Goal: Information Seeking & Learning: Learn about a topic

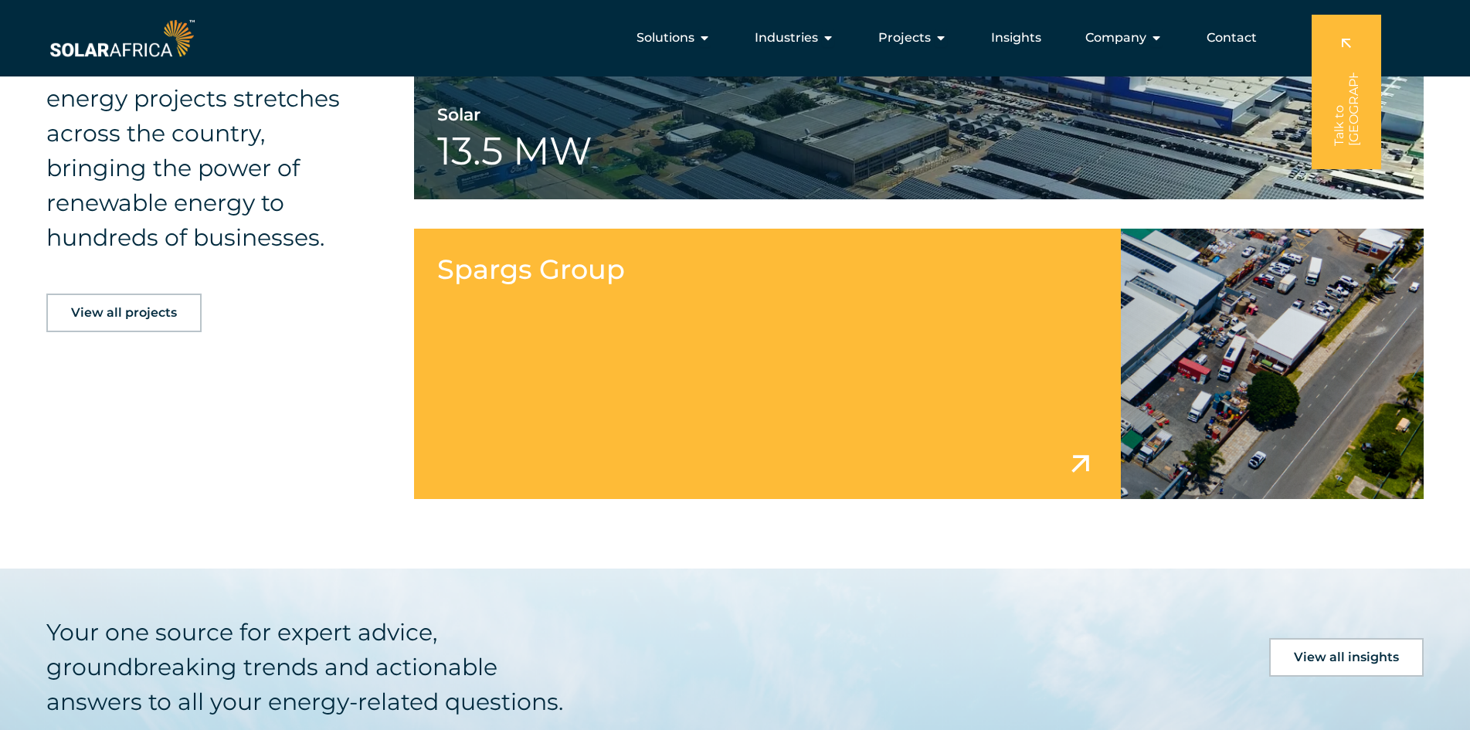
scroll to position [3322, 0]
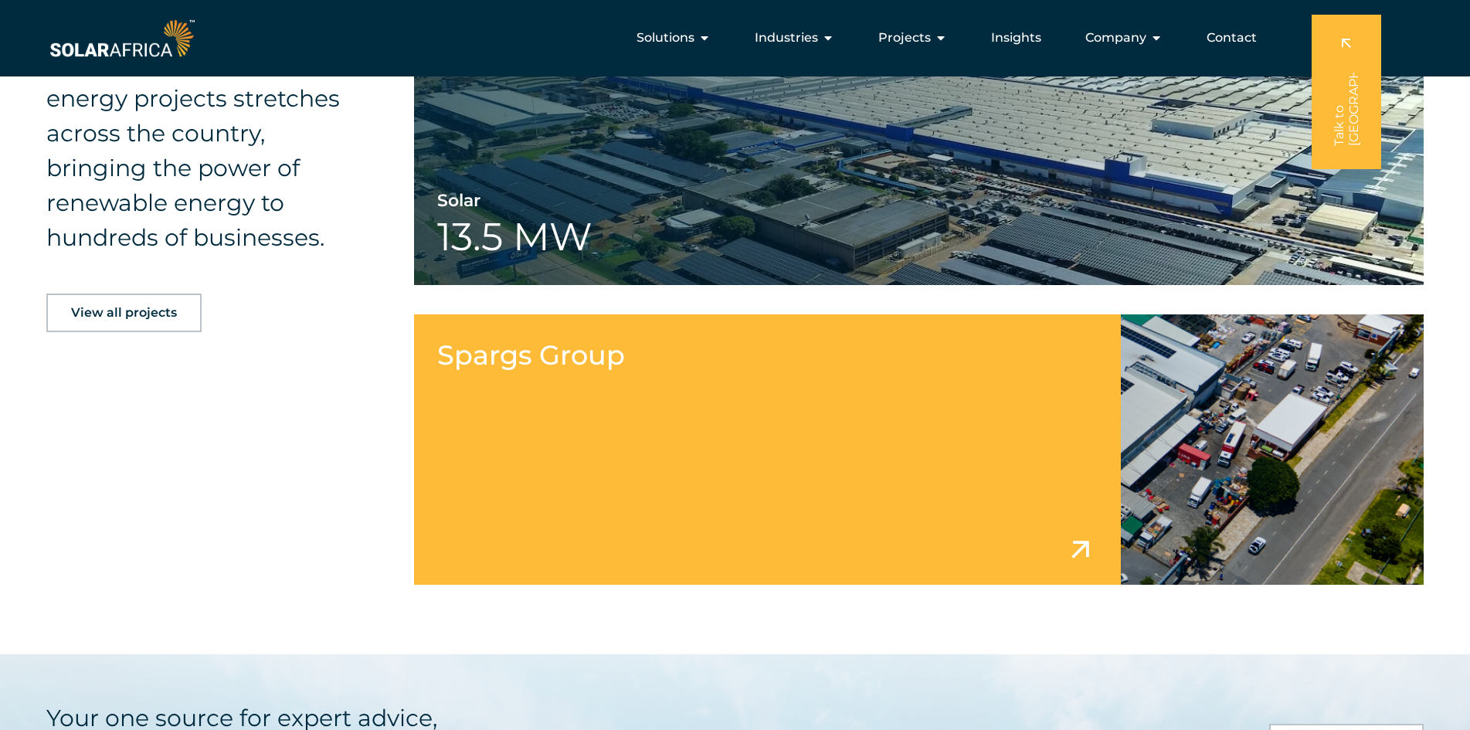
click at [888, 401] on link at bounding box center [919, 449] width 1010 height 270
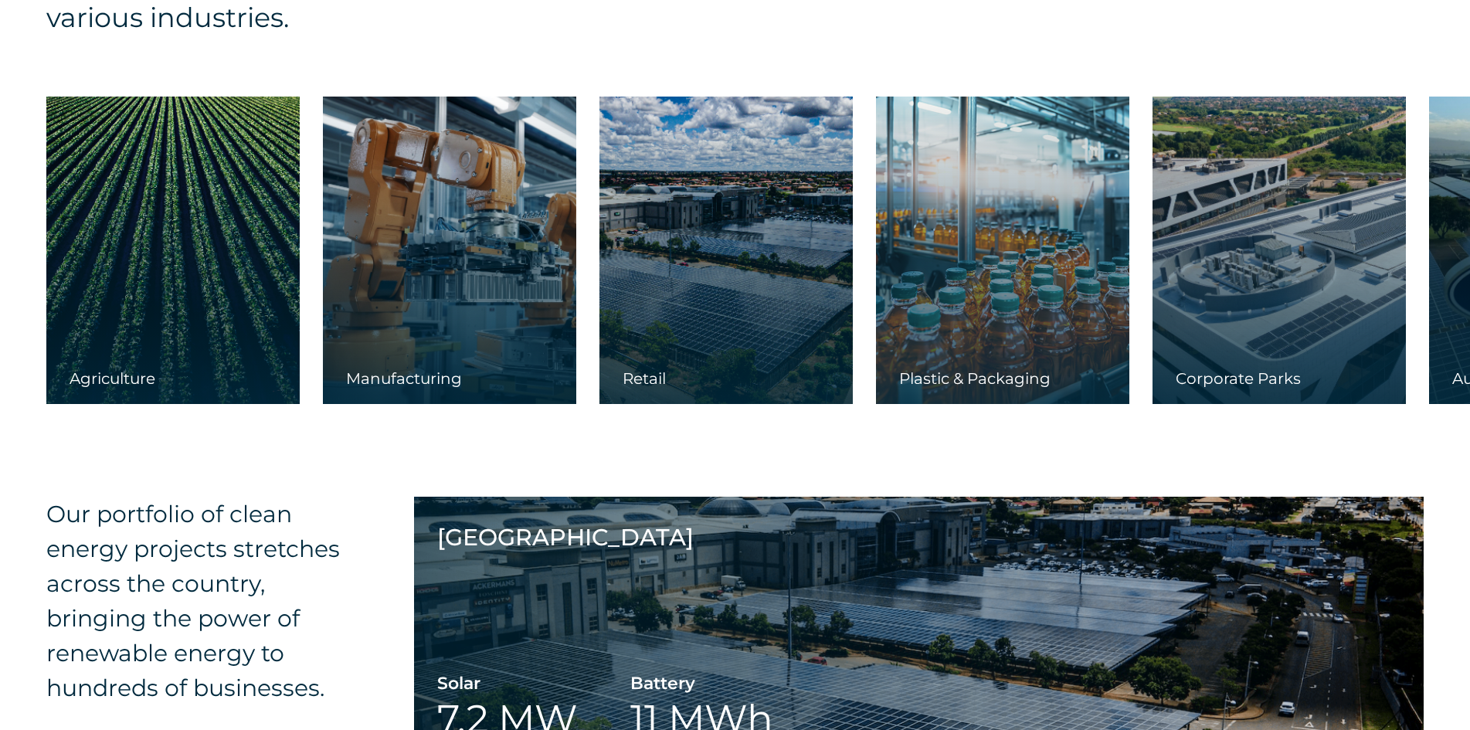
scroll to position [4604, 0]
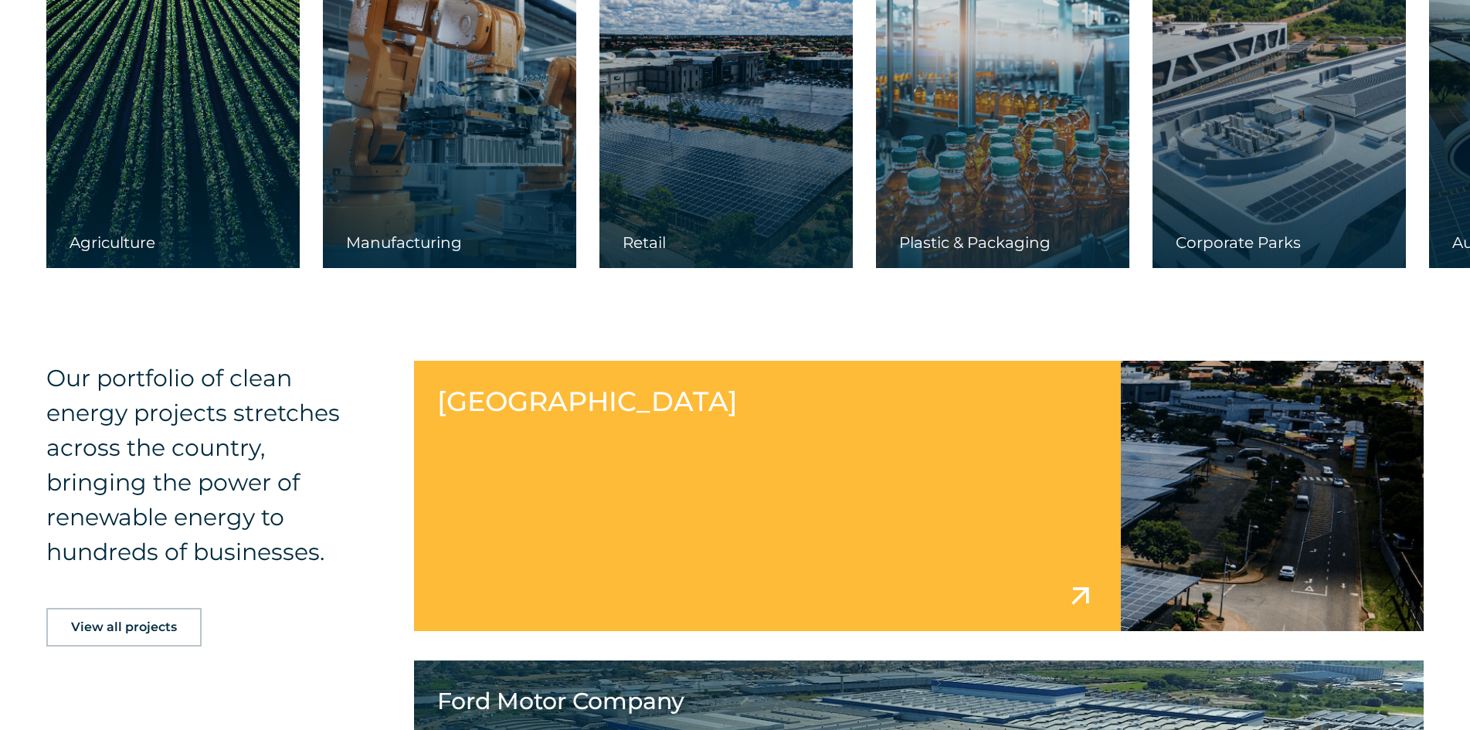
click at [821, 426] on link at bounding box center [919, 496] width 1010 height 270
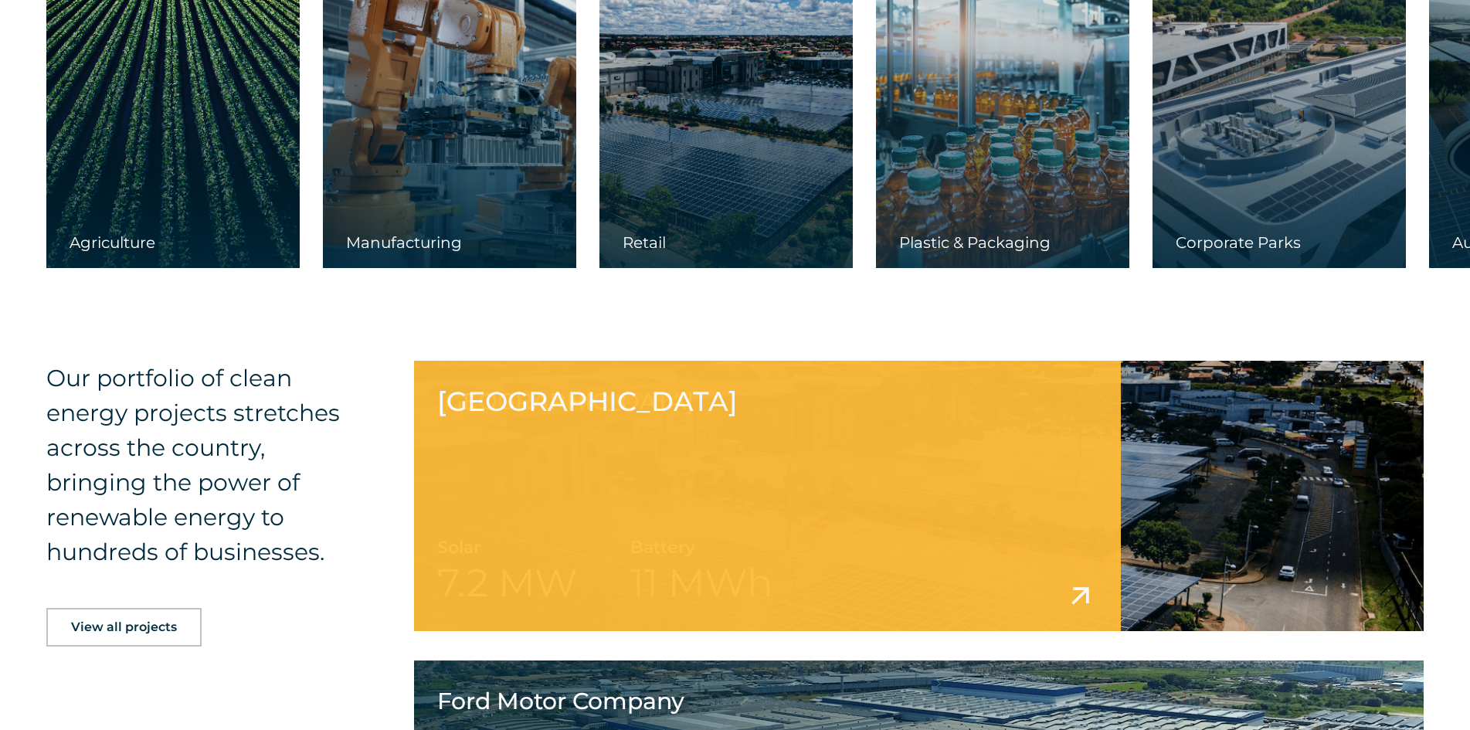
scroll to position [4627, 0]
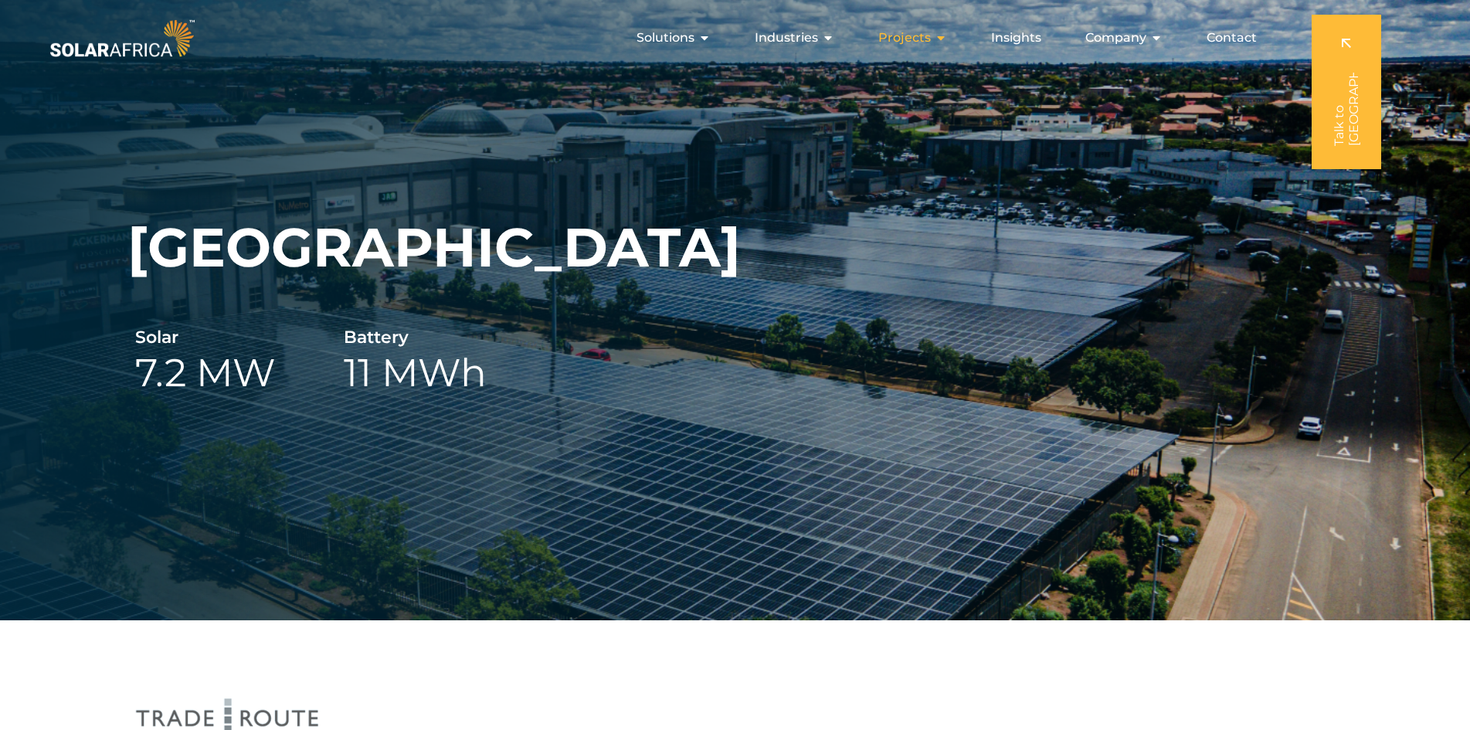
click at [917, 39] on span "Projects" at bounding box center [904, 38] width 53 height 19
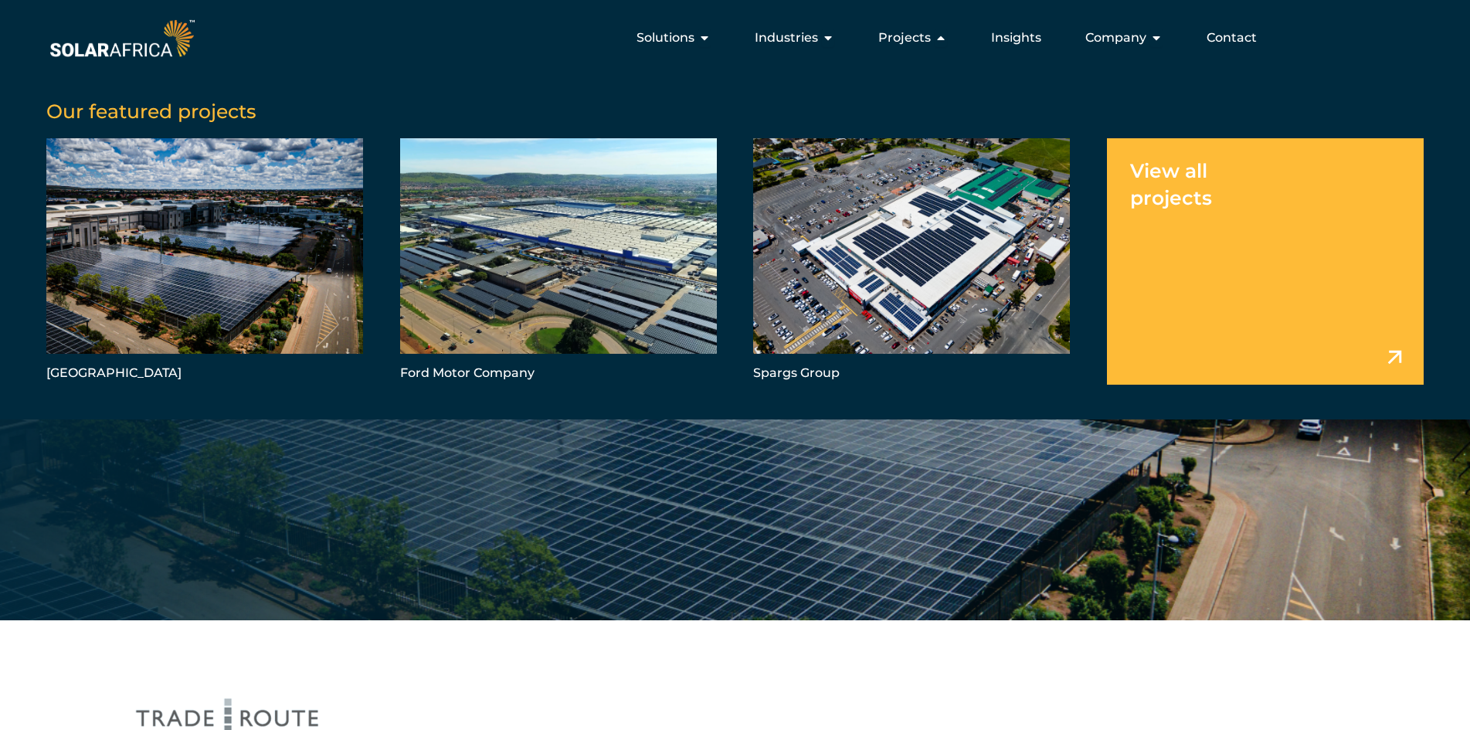
click at [1394, 349] on link "Menu" at bounding box center [1265, 261] width 317 height 246
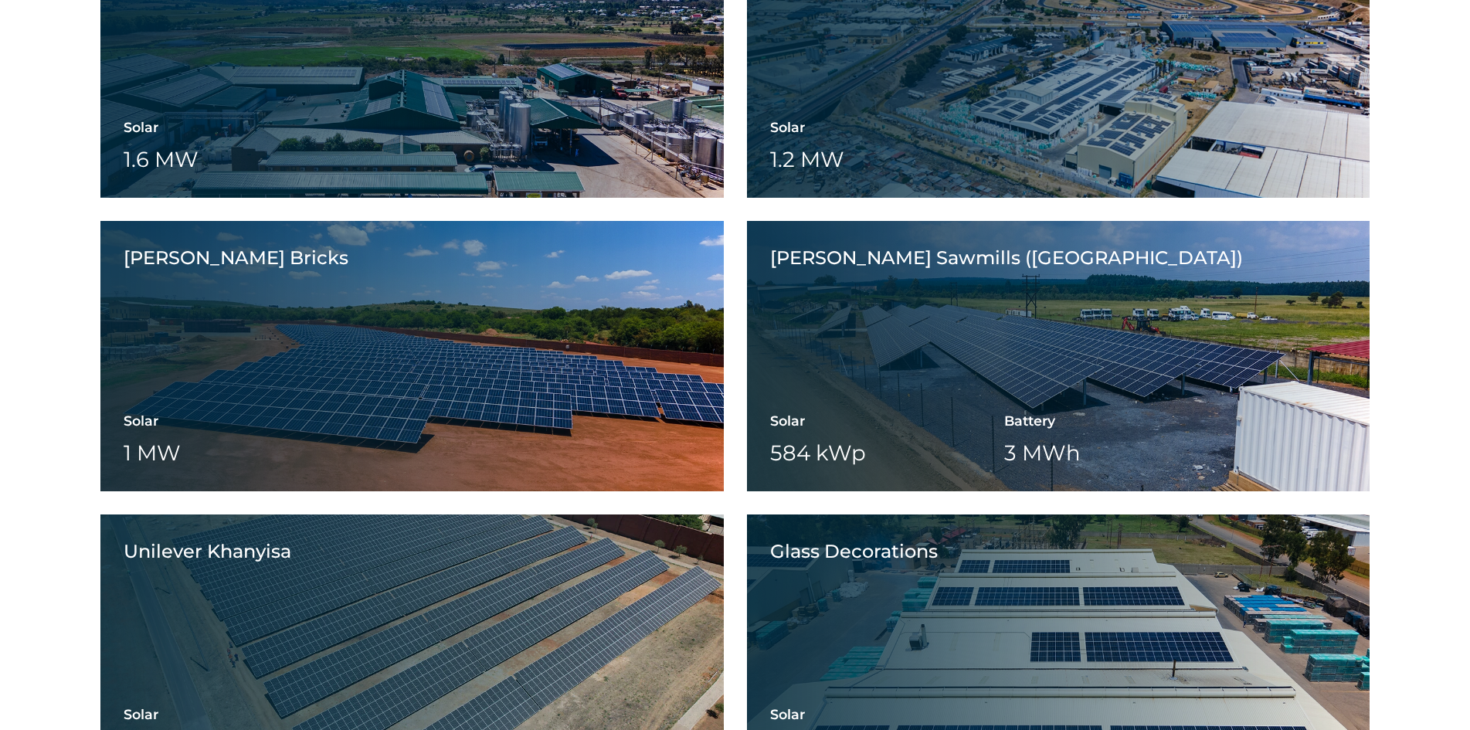
scroll to position [2395, 0]
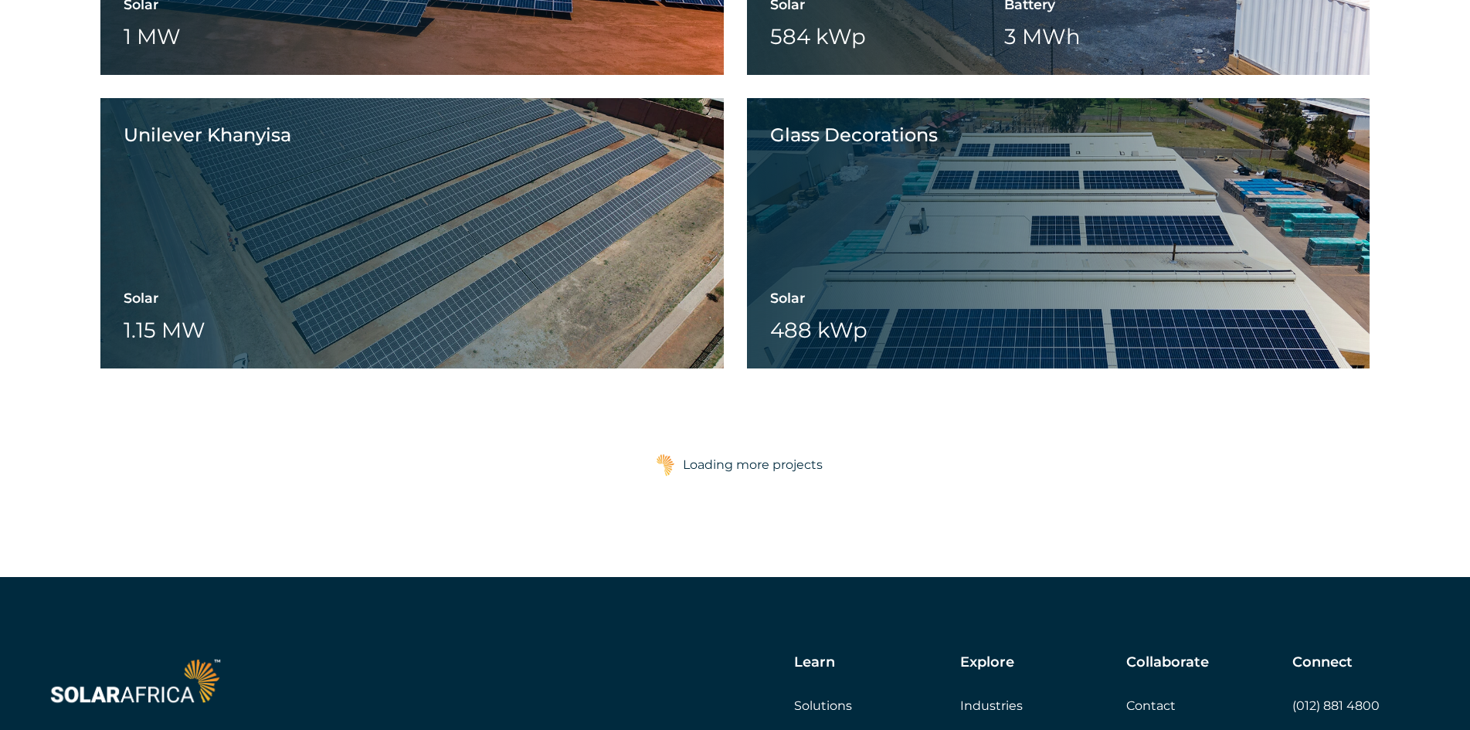
click at [729, 469] on div "Loading more projects" at bounding box center [753, 465] width 140 height 31
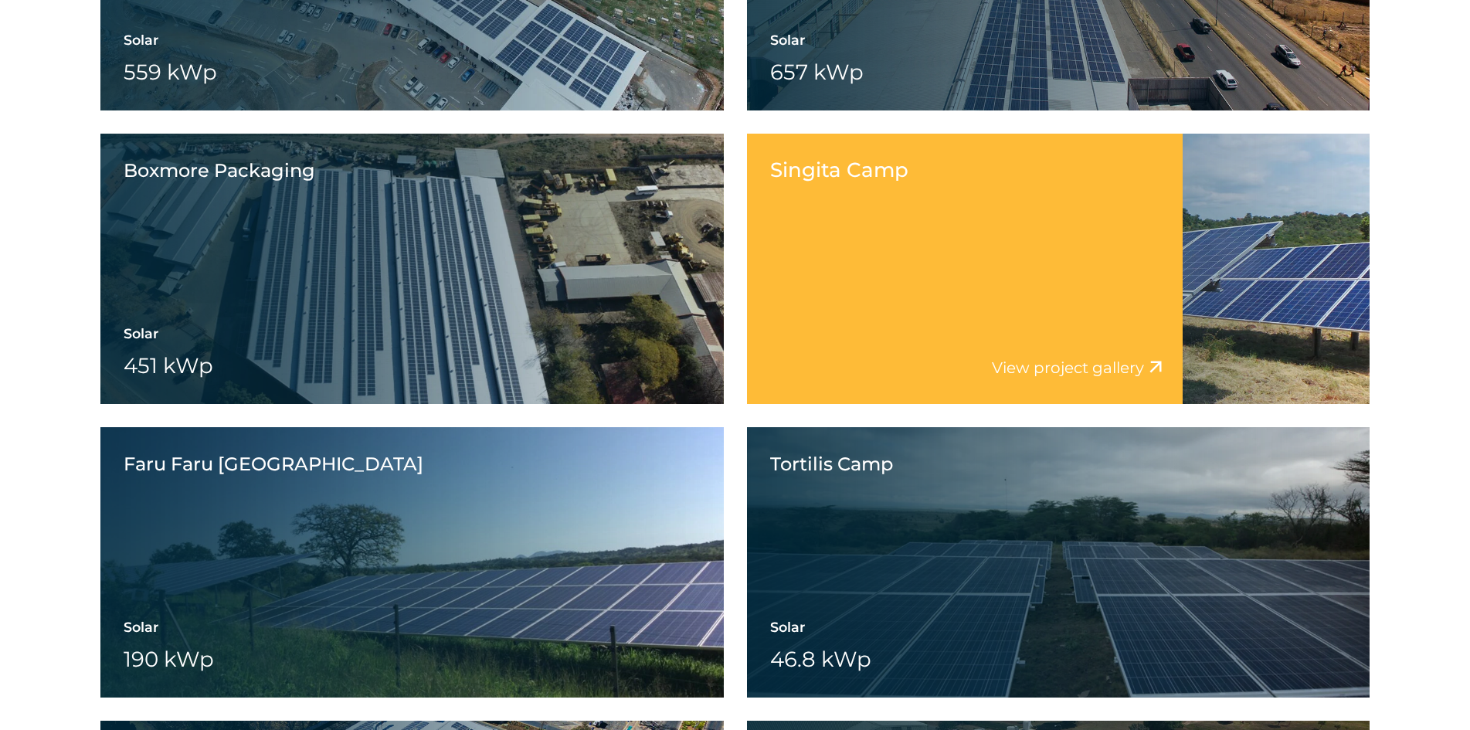
scroll to position [7411, 0]
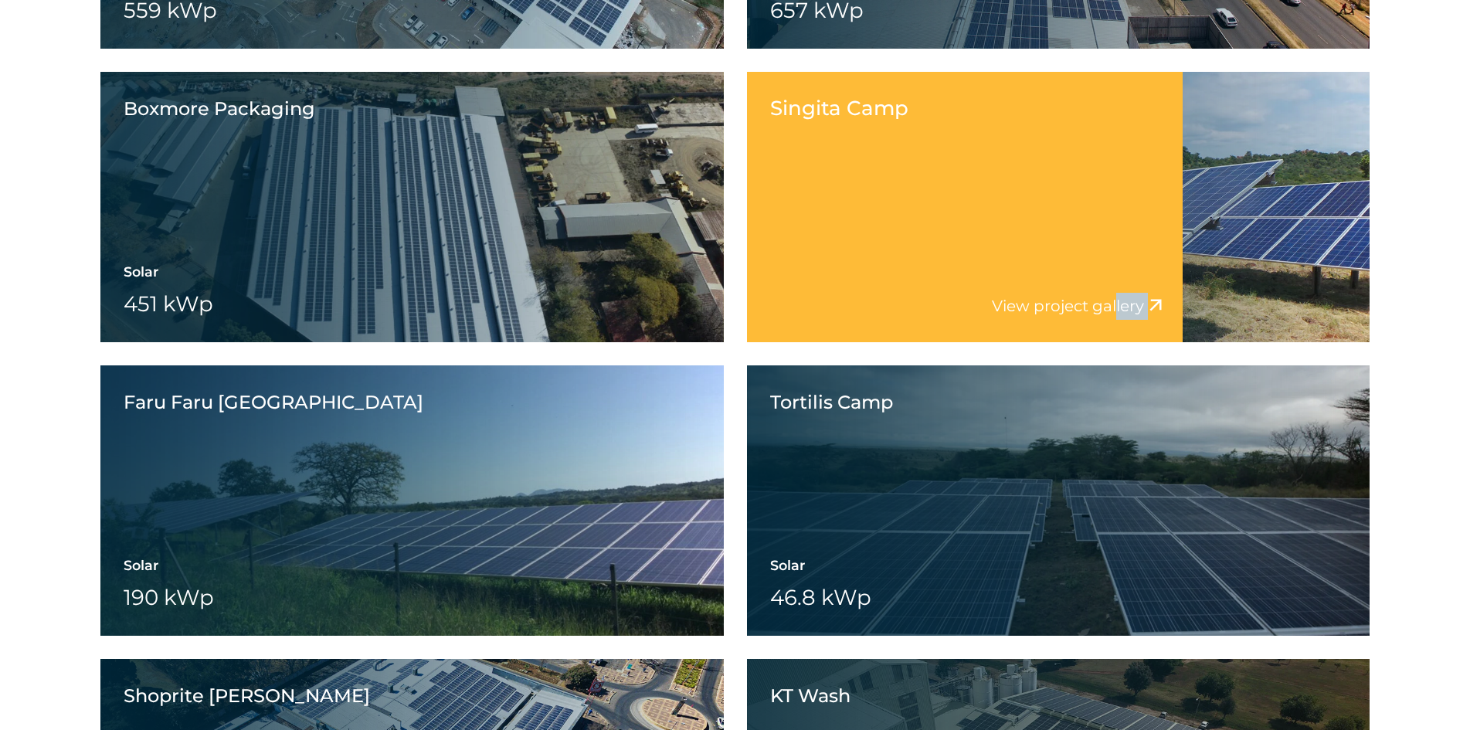
click at [1123, 246] on div "Singita Camp View project video View project gallery" at bounding box center [965, 207] width 436 height 270
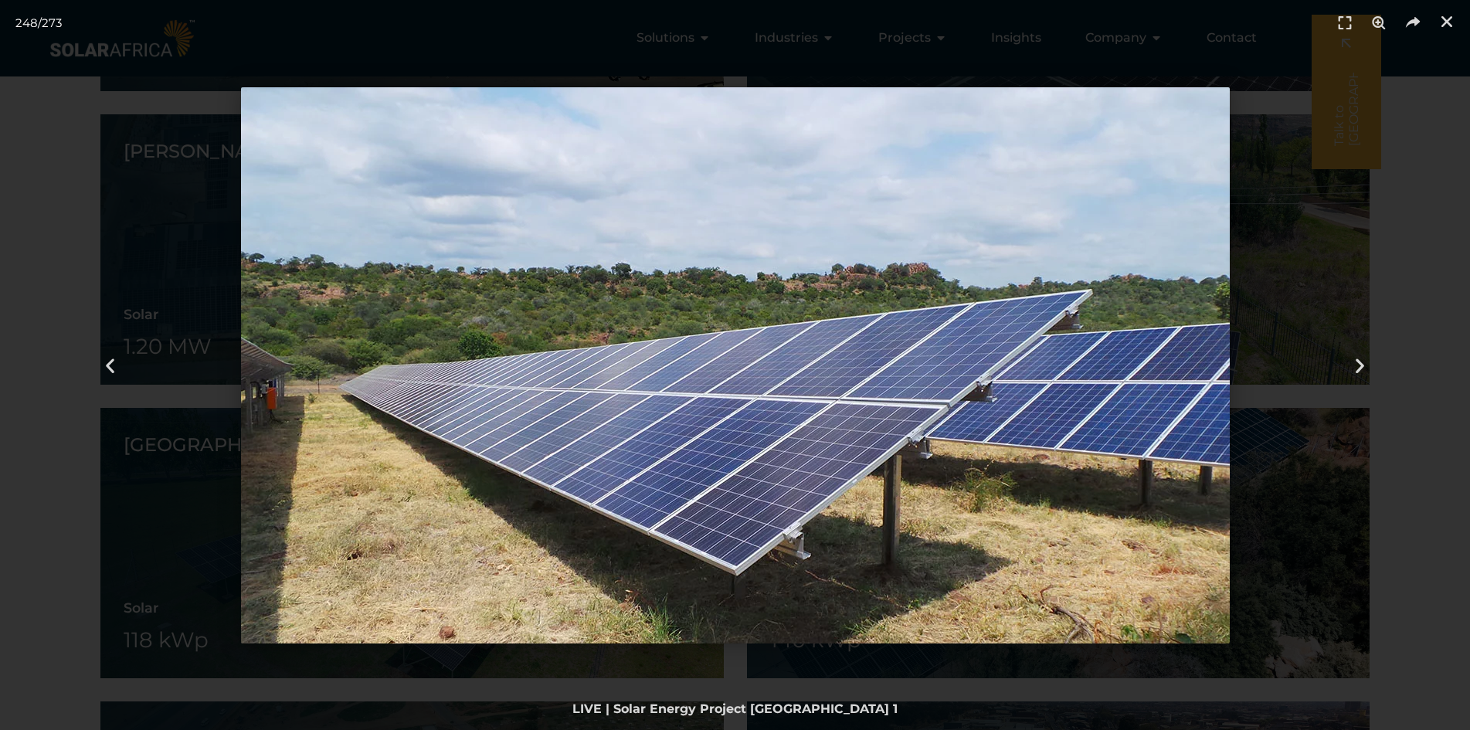
scroll to position [6484, 0]
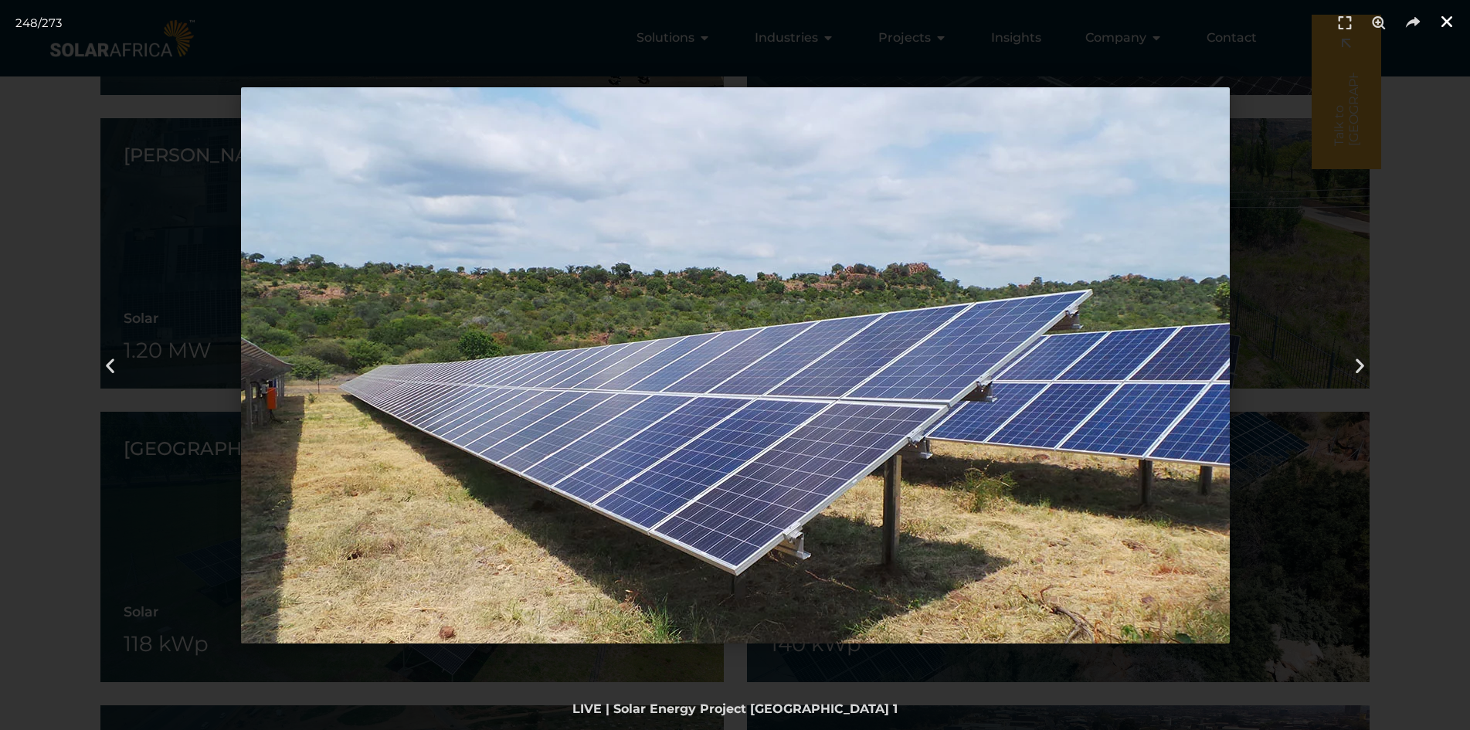
click at [1448, 22] on icon "Close (Esc)" at bounding box center [1446, 21] width 15 height 15
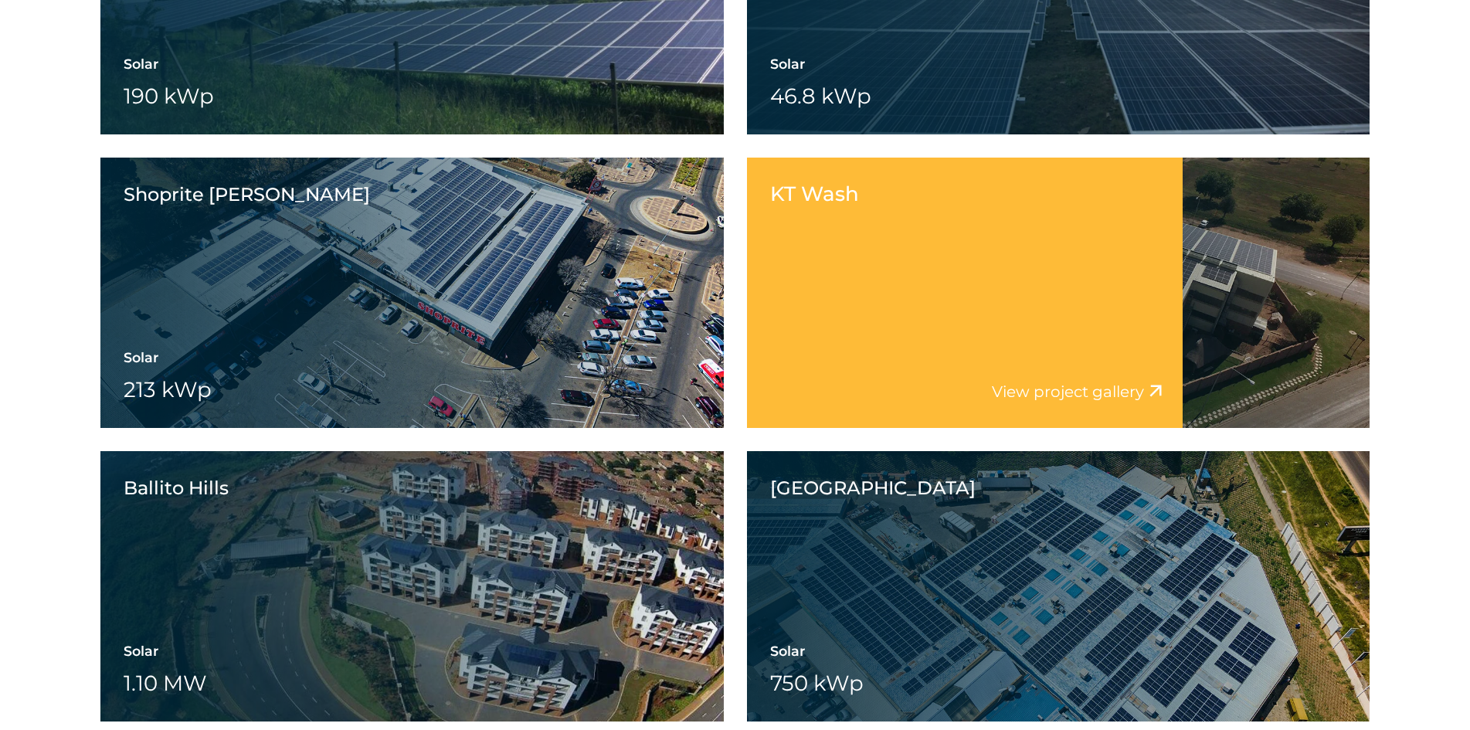
scroll to position [8106, 0]
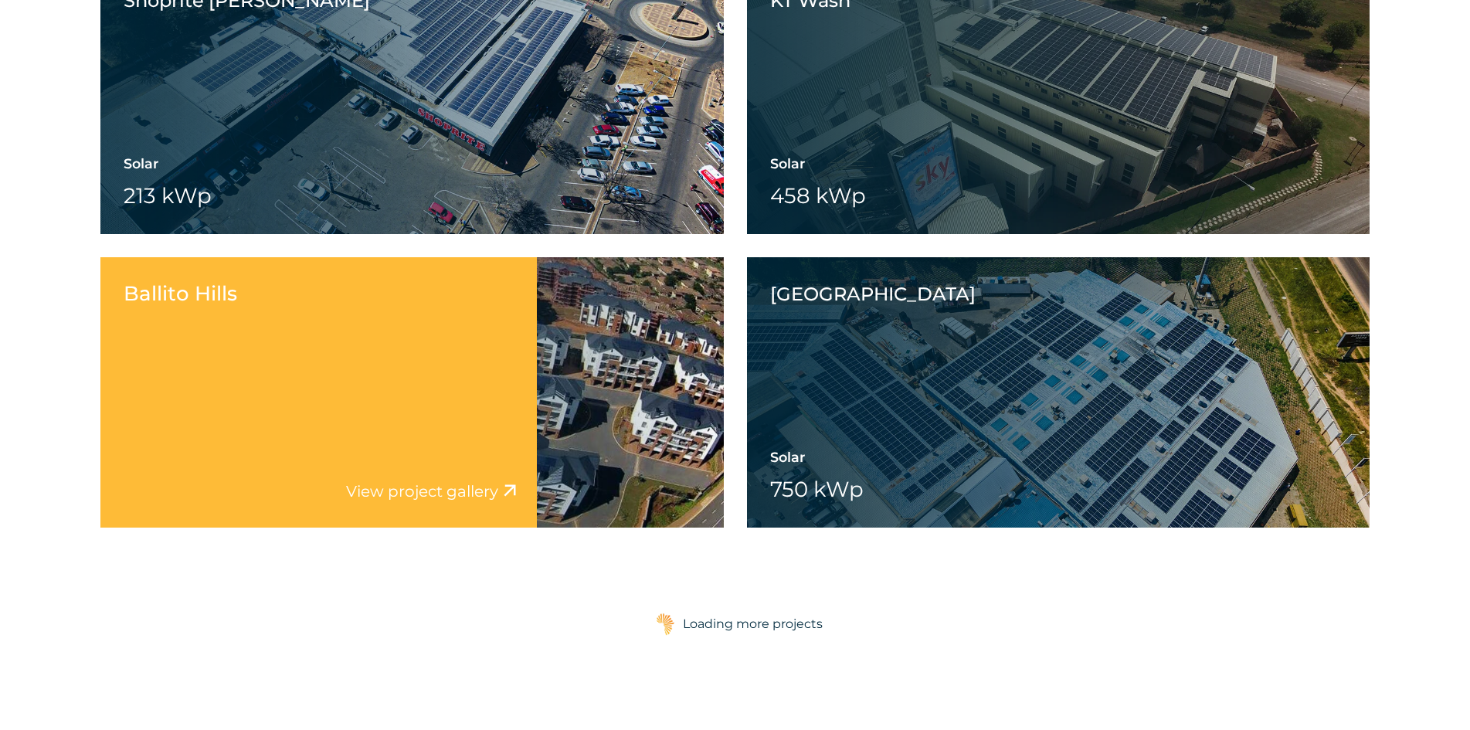
click at [625, 397] on div "Ballito Hills Solar 1.10 MW Battery Wheeling" at bounding box center [411, 392] width 623 height 270
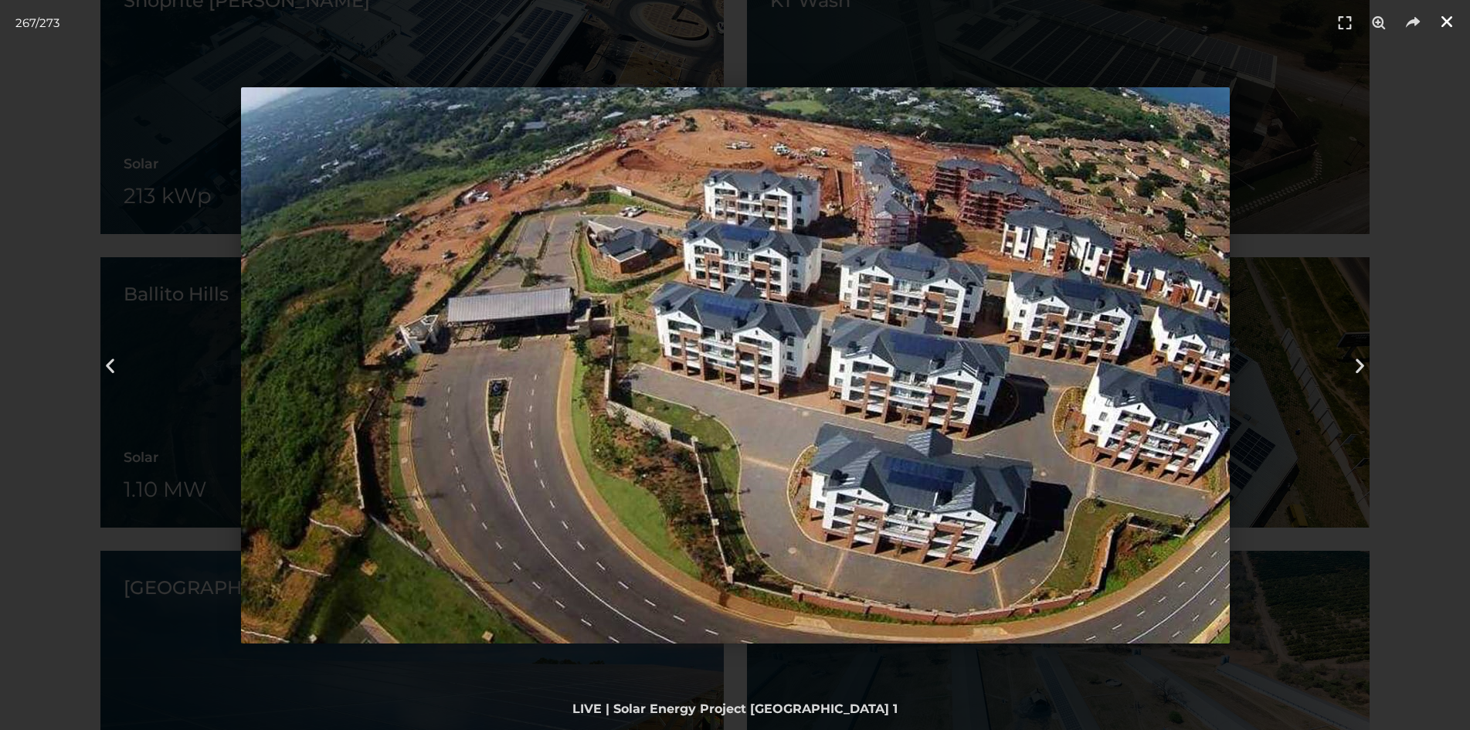
click at [1451, 22] on icon "Close (Esc)" at bounding box center [1446, 21] width 15 height 15
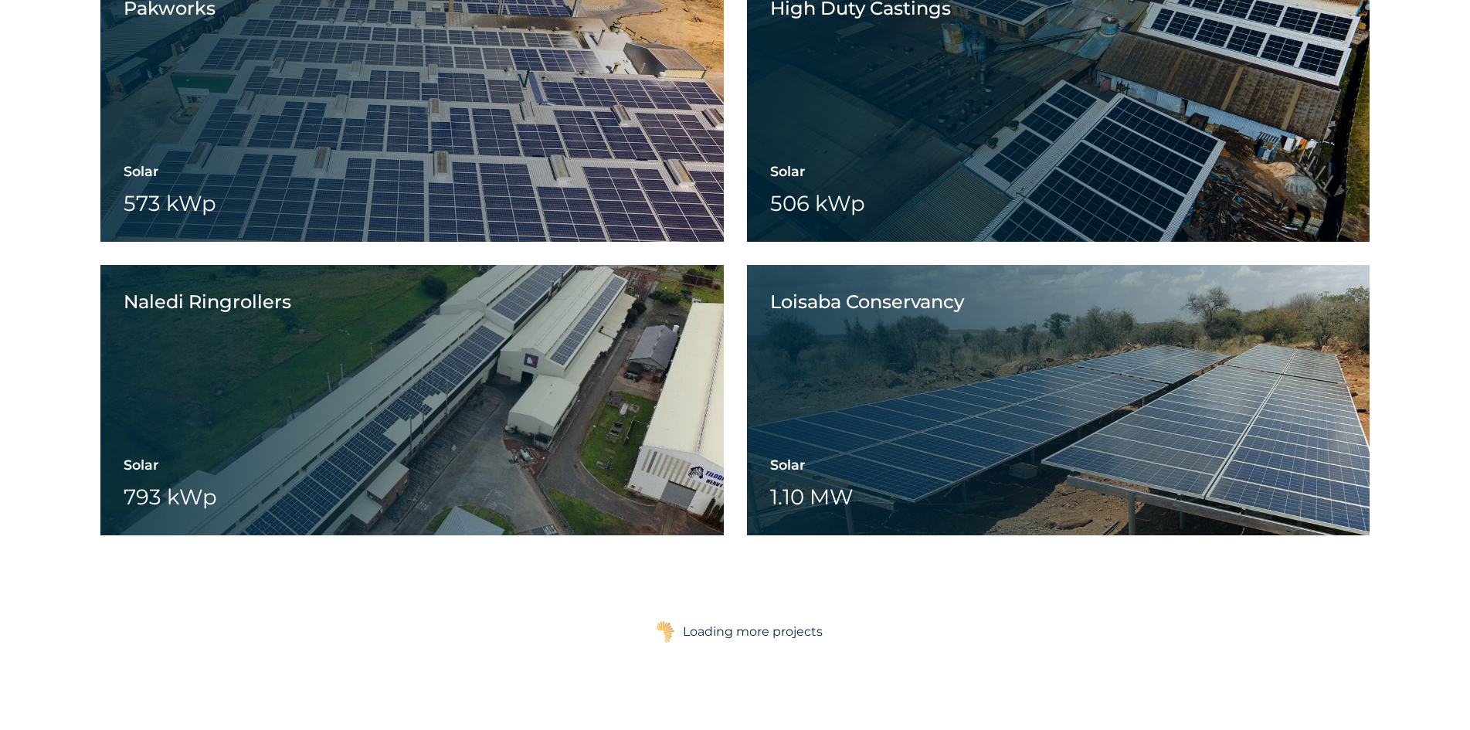
scroll to position [9342, 0]
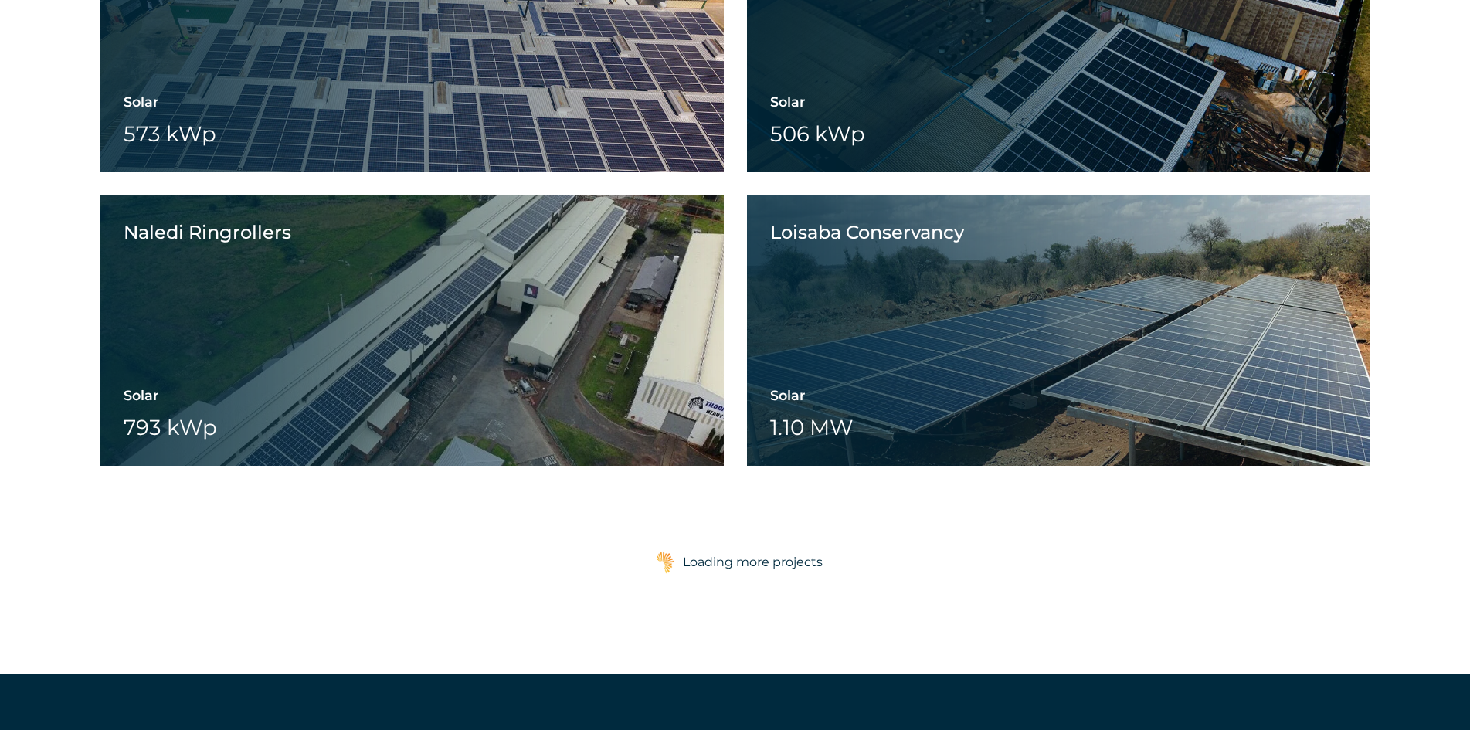
click at [742, 558] on div "Loading more projects" at bounding box center [753, 562] width 140 height 31
click at [762, 573] on div "Loading more projects" at bounding box center [753, 562] width 140 height 31
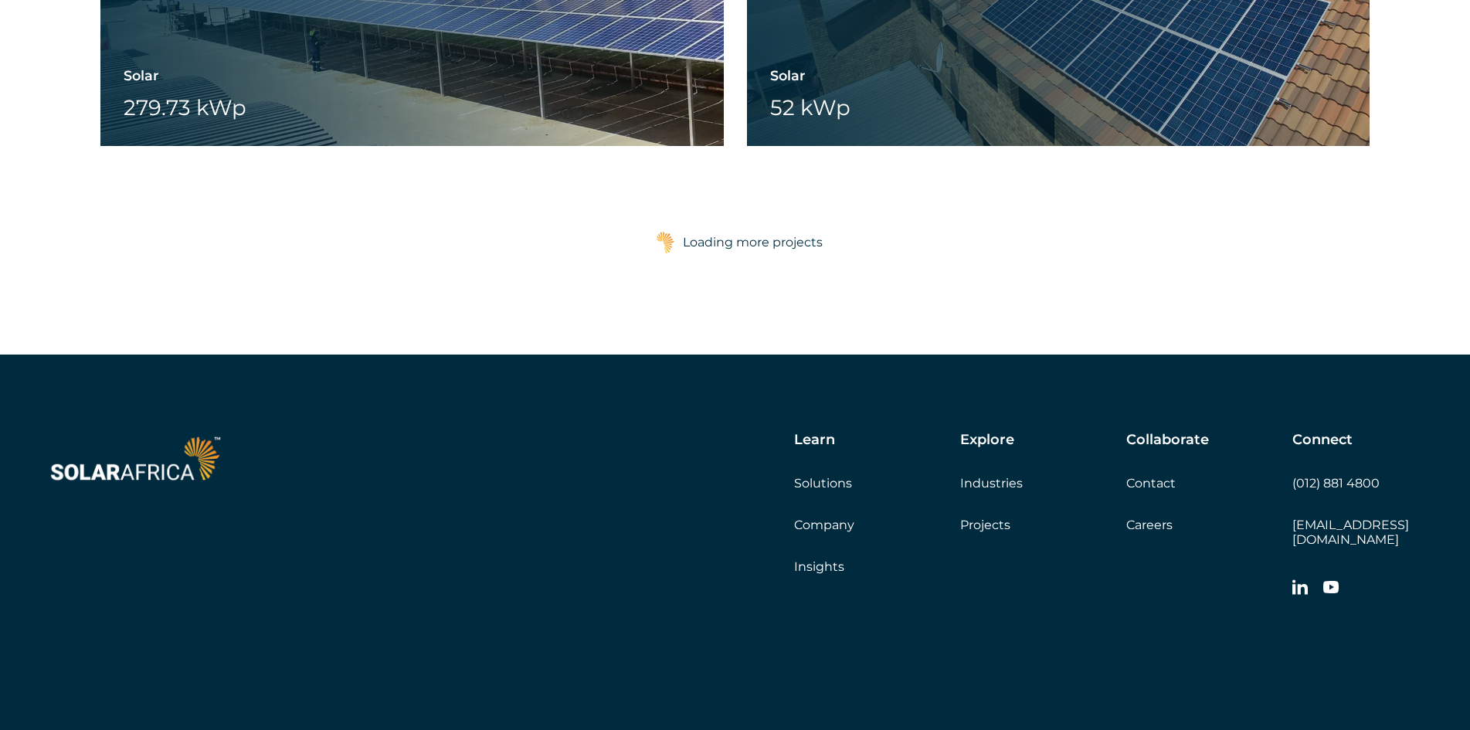
scroll to position [13204, 0]
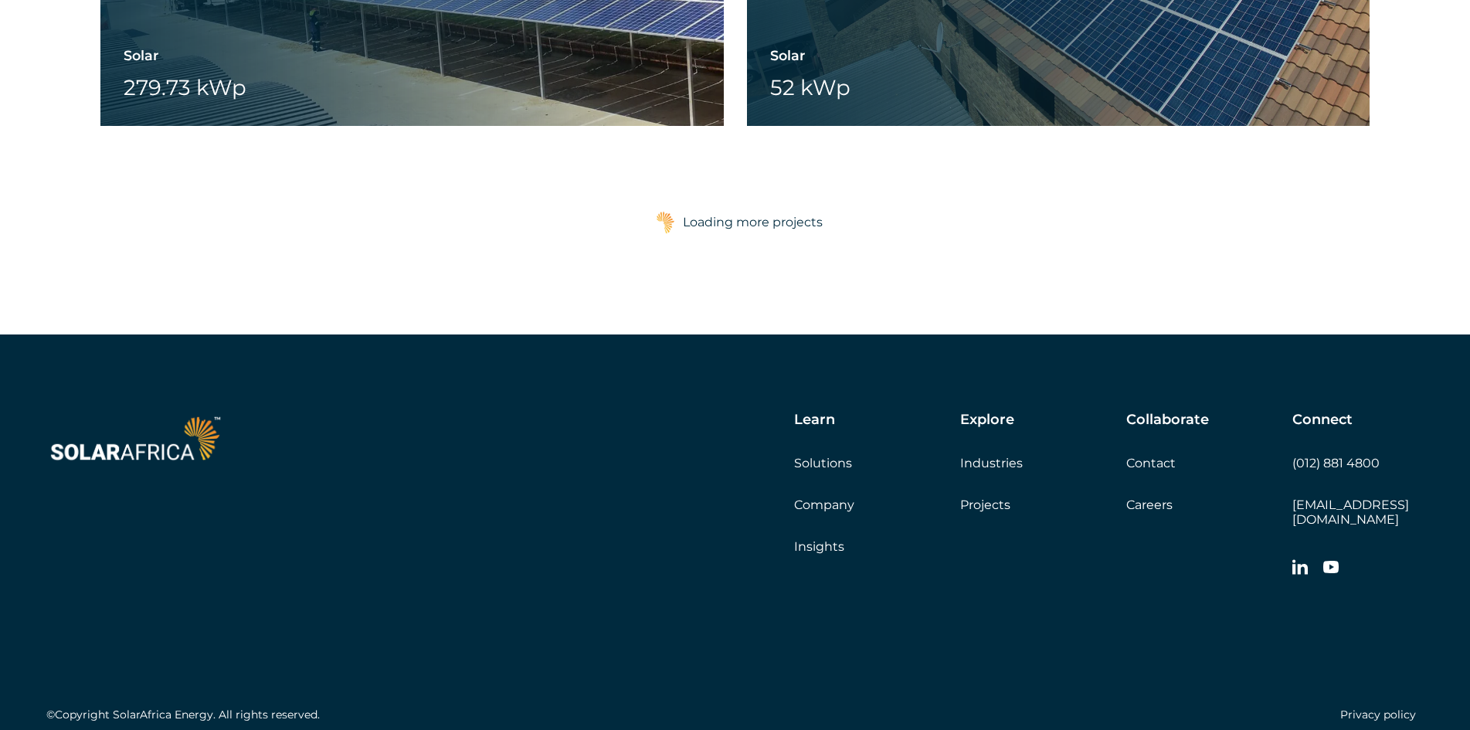
click at [732, 217] on div "Loading more projects" at bounding box center [753, 222] width 140 height 31
click at [752, 216] on div "Loading more projects" at bounding box center [753, 222] width 140 height 31
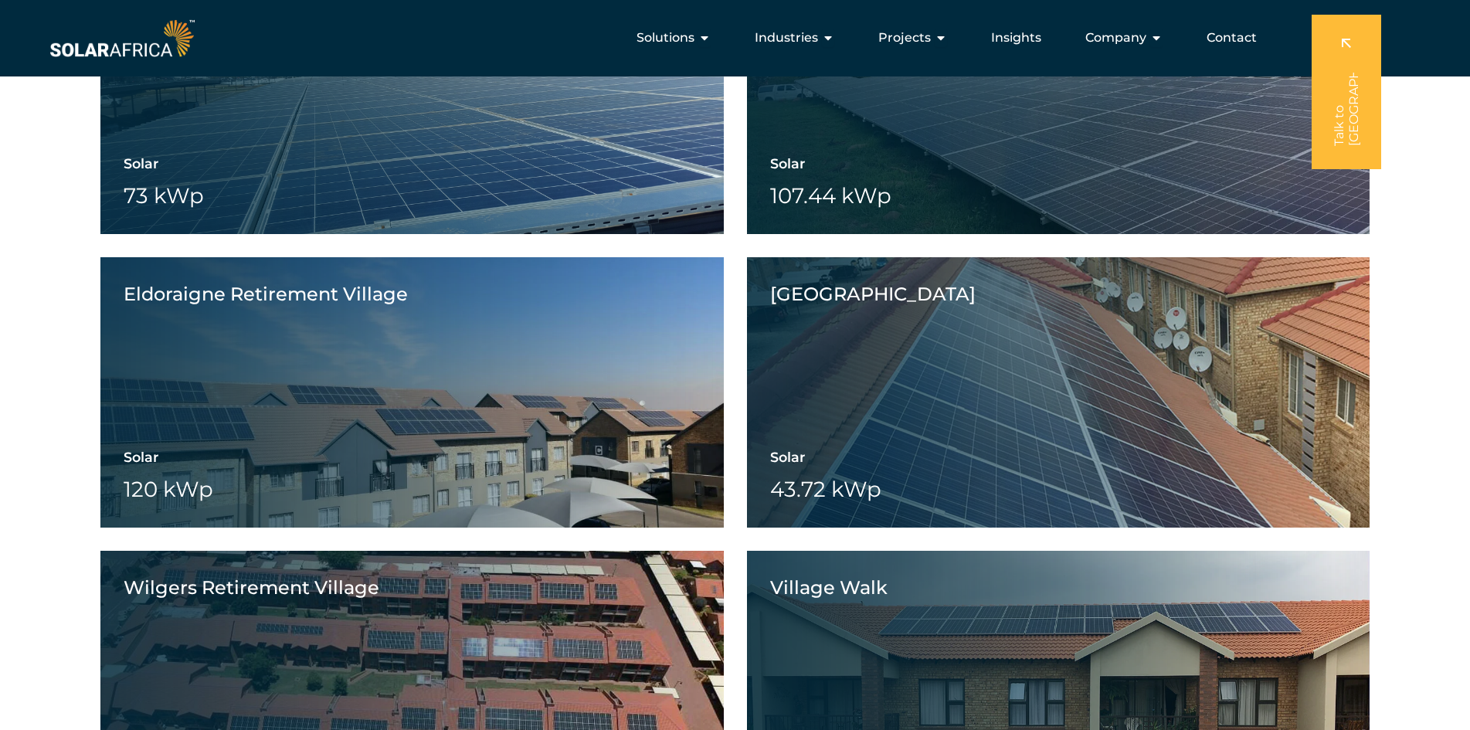
scroll to position [0, 0]
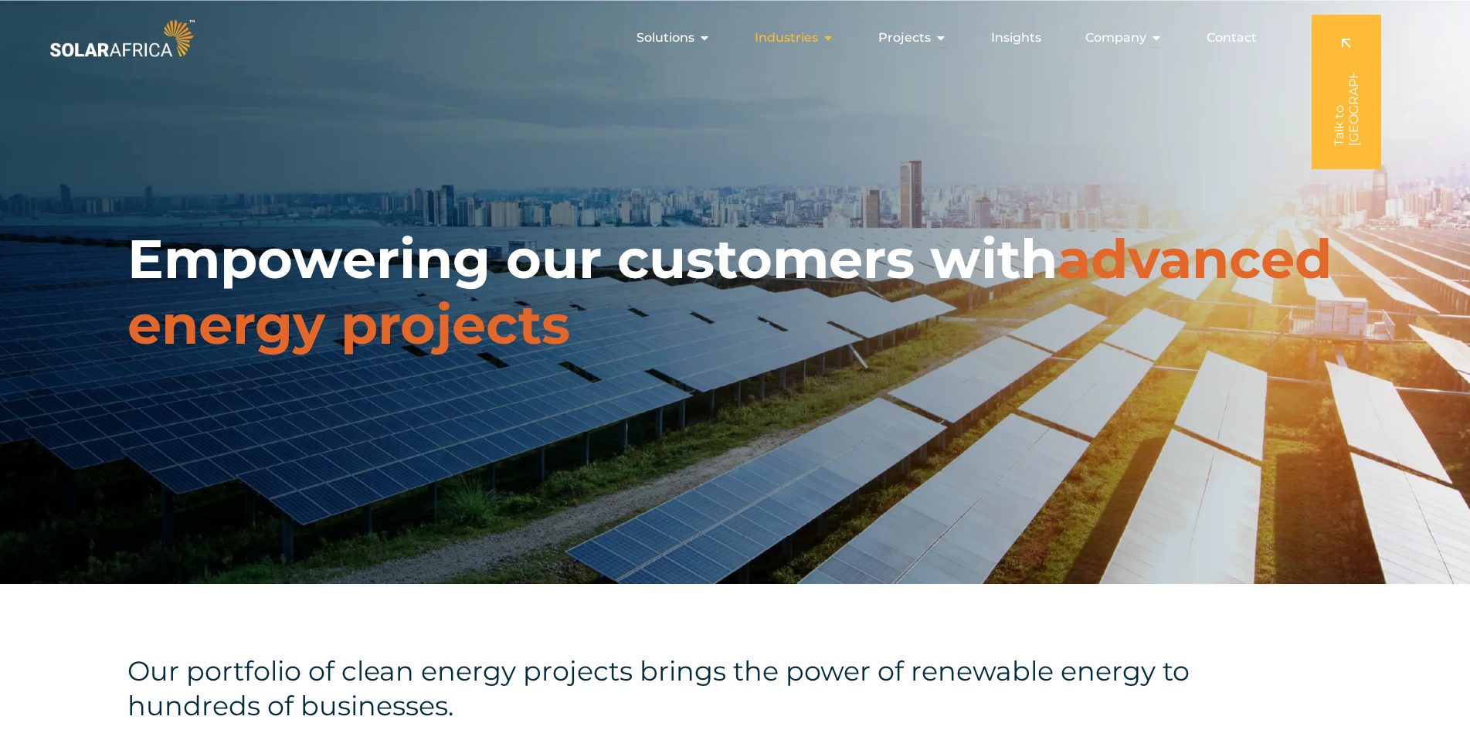
click at [789, 38] on span "Industries" at bounding box center [786, 38] width 63 height 19
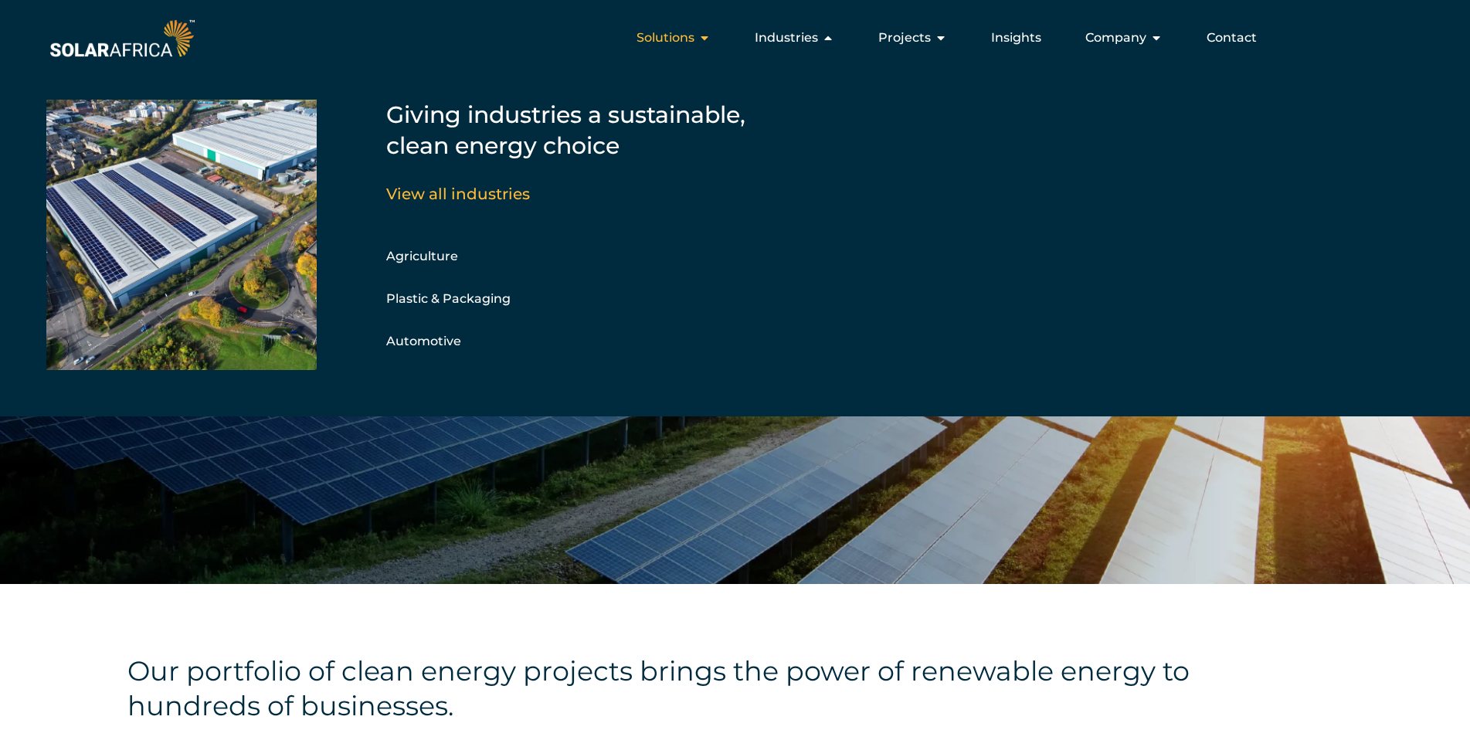
click at [707, 40] on icon "Menu" at bounding box center [704, 38] width 12 height 12
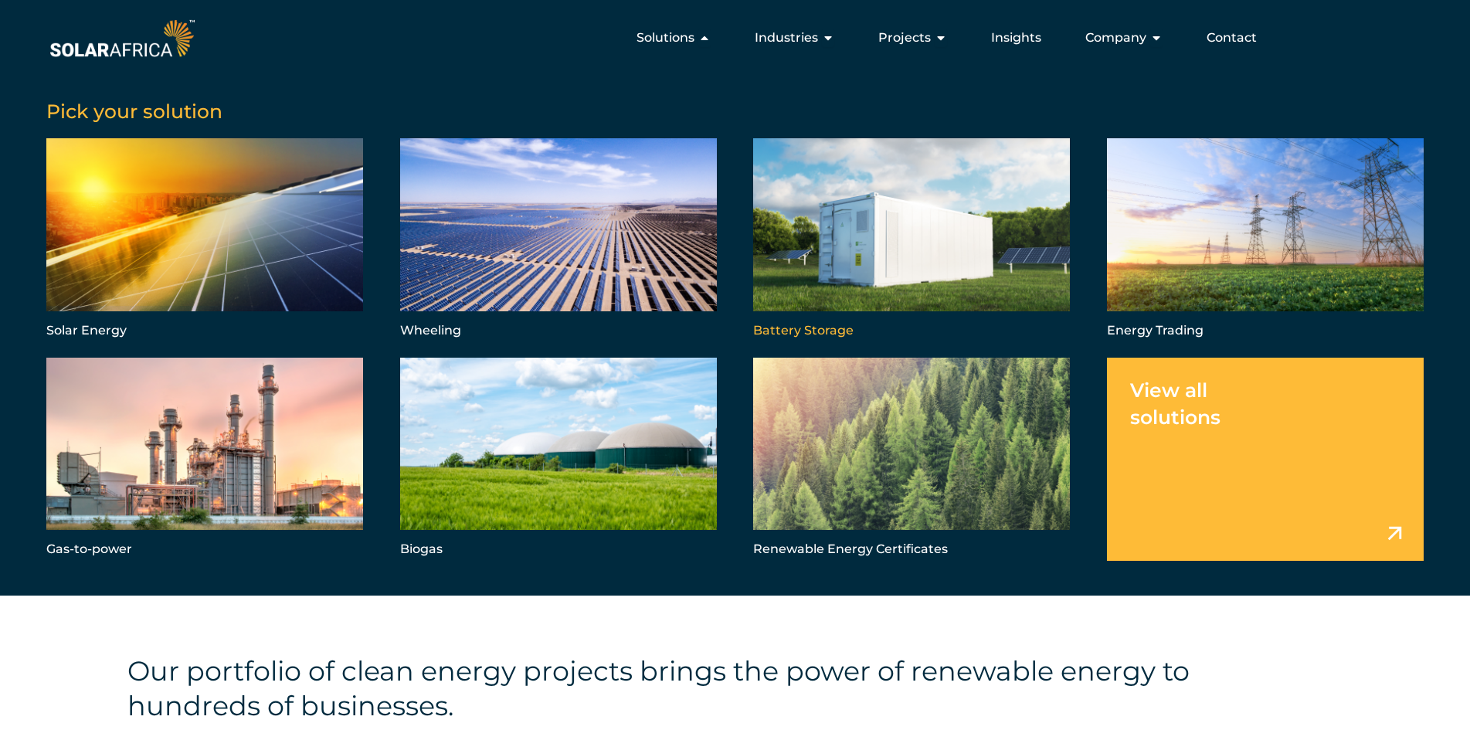
click at [823, 272] on link "Menu" at bounding box center [911, 239] width 317 height 203
